Goal: Communication & Community: Share content

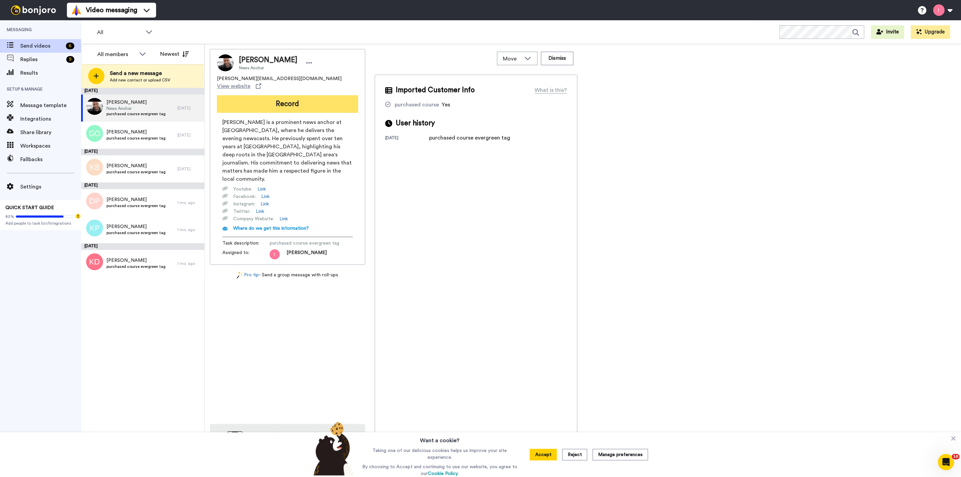
click at [287, 95] on button "Record" at bounding box center [287, 104] width 141 height 18
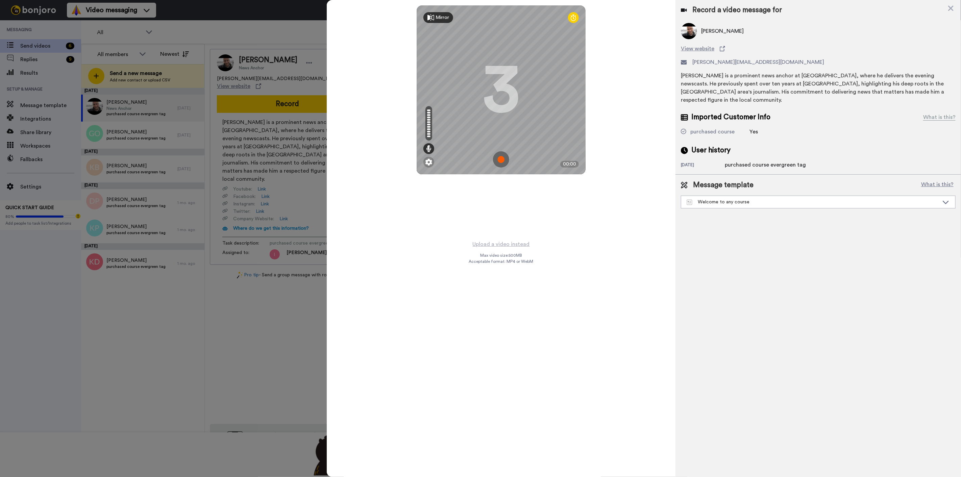
click at [502, 163] on img at bounding box center [501, 159] width 16 height 16
click at [497, 156] on img at bounding box center [501, 159] width 16 height 16
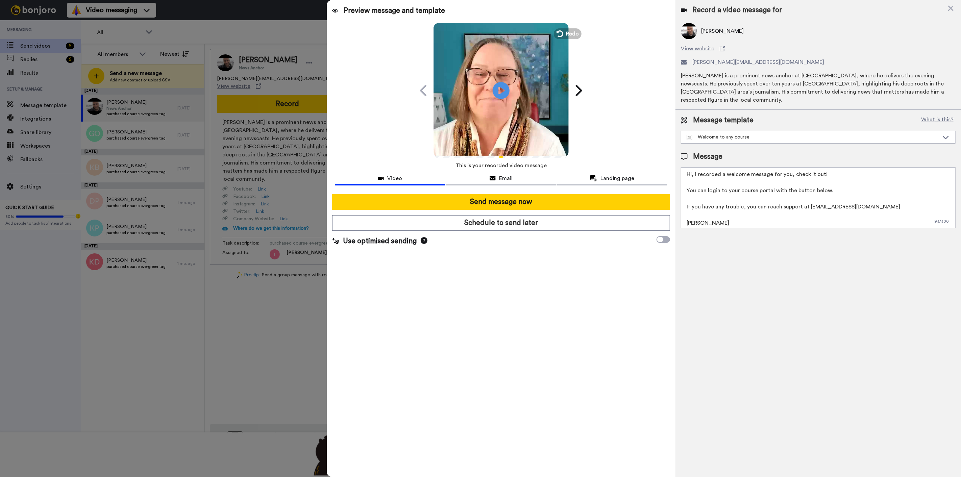
click at [519, 181] on textarea "Hi, I recorded a welcome message for you, check it out! You can login to your c…" at bounding box center [818, 197] width 275 height 61
paste textarea "[URL]"
drag, startPoint x: 914, startPoint y: 196, endPoint x: 870, endPoint y: 196, distance: 43.6
click at [519, 196] on textarea "Hi, I recorded a welcome message for you, check it out! You can login to your c…" at bounding box center [818, 197] width 275 height 61
paste textarea "[URL][DOMAIN_NAME]"
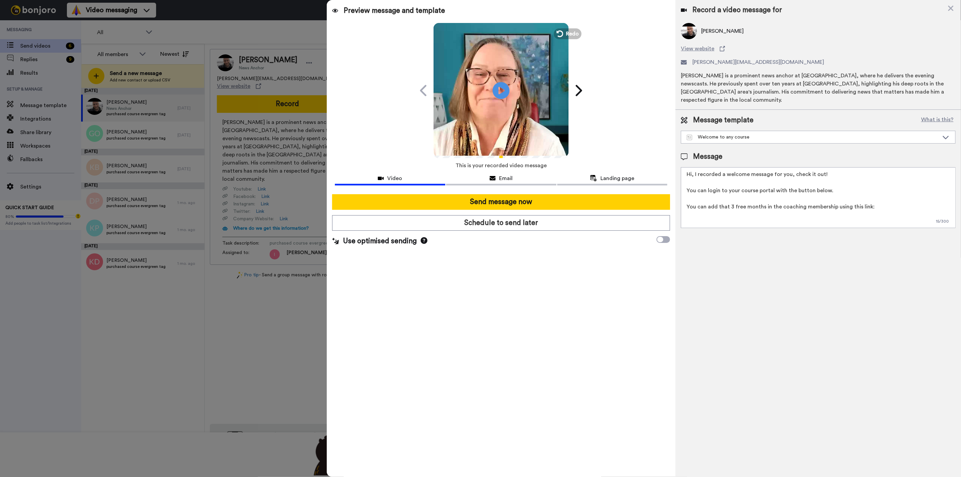
click at [519, 206] on textarea "Hi, I recorded a welcome message for you, check it out! You can login to your c…" at bounding box center [818, 197] width 275 height 61
paste textarea "[URL]"
drag, startPoint x: 734, startPoint y: 208, endPoint x: 682, endPoint y: 206, distance: 52.1
click at [519, 206] on textarea "Hi, I recorded a welcome message for you, check it out! You can login to your c…" at bounding box center [818, 197] width 275 height 61
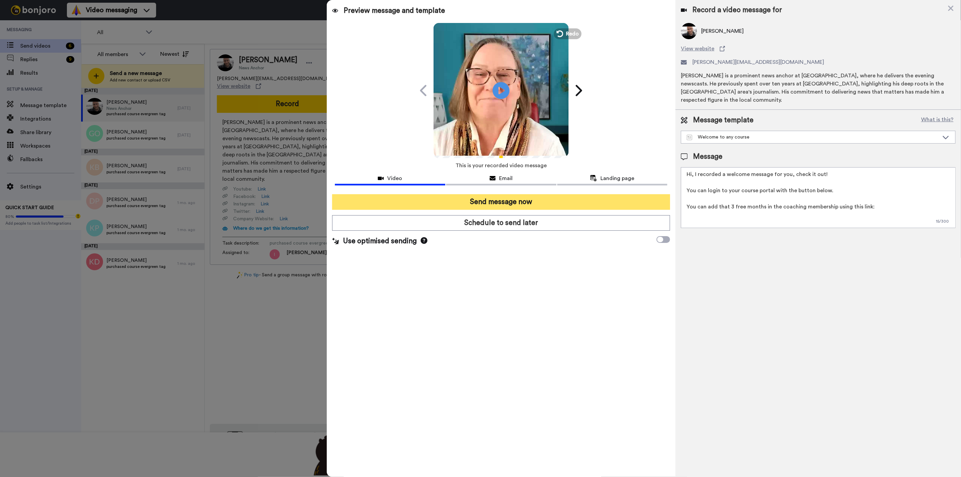
drag, startPoint x: 875, startPoint y: 199, endPoint x: 654, endPoint y: 199, distance: 221.4
click at [519, 199] on div "Preview message and template Play/Pause Welcome to the course! [PERSON_NAME] <[…" at bounding box center [644, 238] width 634 height 477
type textarea "Hi, I recorded a welcome message for you, check it out! You can login to your c…"
click at [519, 195] on button "Send message now" at bounding box center [501, 202] width 338 height 16
